Goal: Information Seeking & Learning: Learn about a topic

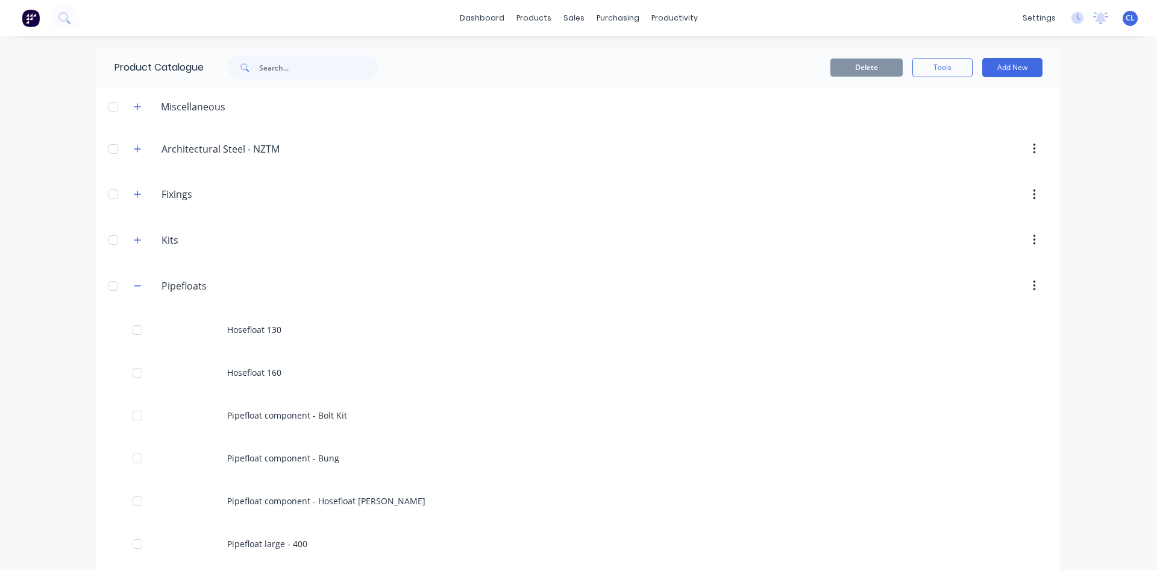
click at [33, 131] on div "dashboard products sales purchasing productivity dashboard products Product Cat…" at bounding box center [578, 285] width 1157 height 570
click at [134, 286] on icon "button" at bounding box center [137, 285] width 7 height 8
click at [390, 4] on div "dashboard products sales purchasing productivity dashboard products Product Cat…" at bounding box center [578, 18] width 1157 height 36
click at [138, 281] on icon "button" at bounding box center [137, 285] width 7 height 8
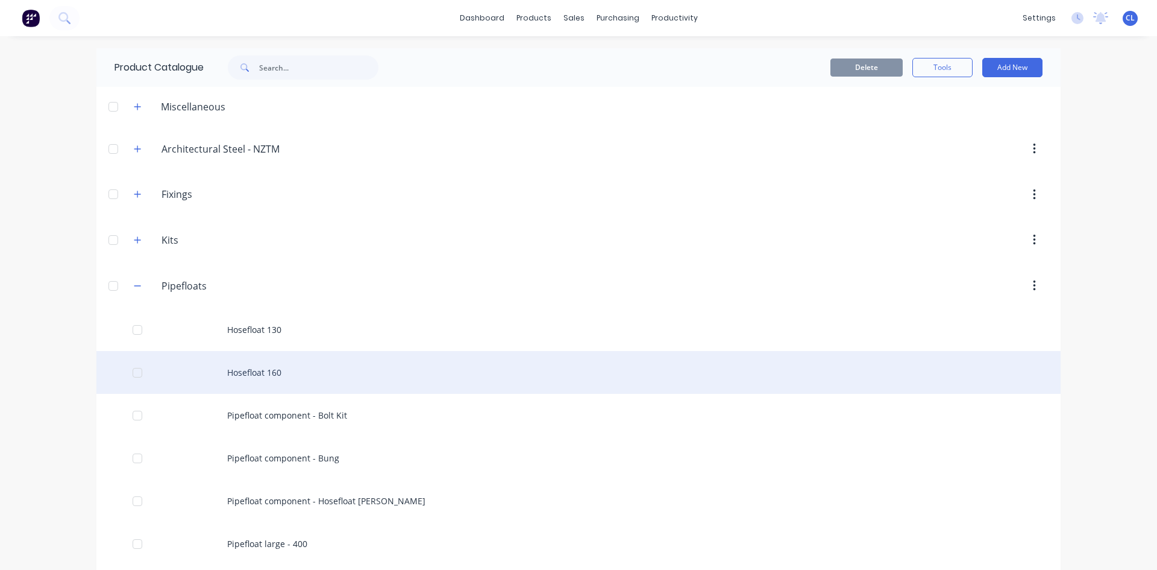
click at [260, 376] on div "Hosefloat 160" at bounding box center [578, 372] width 964 height 43
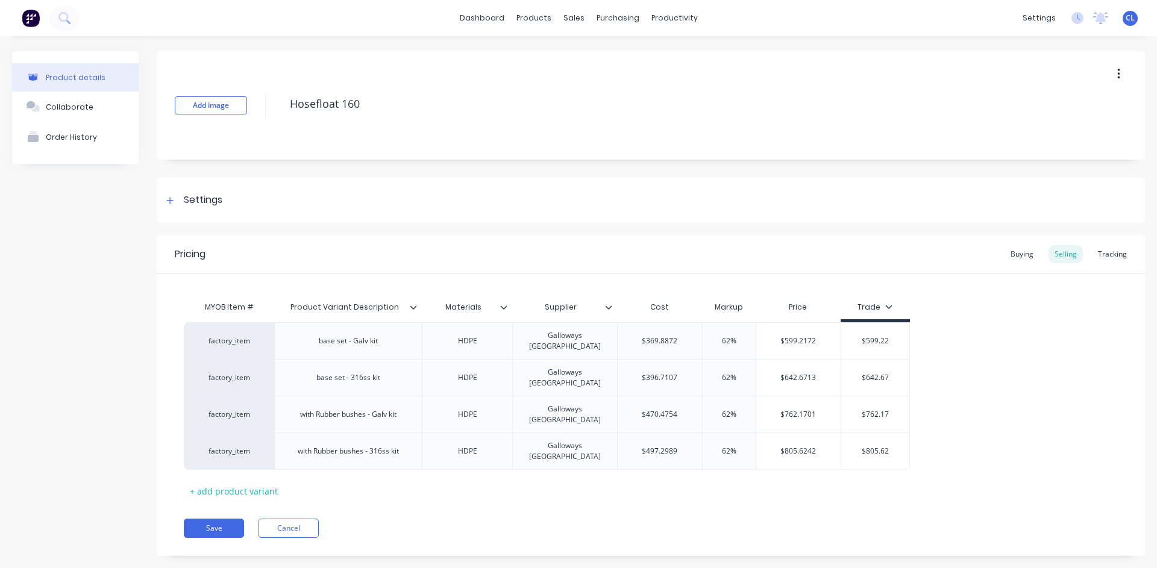
type textarea "x"
